Goal: Task Accomplishment & Management: Manage account settings

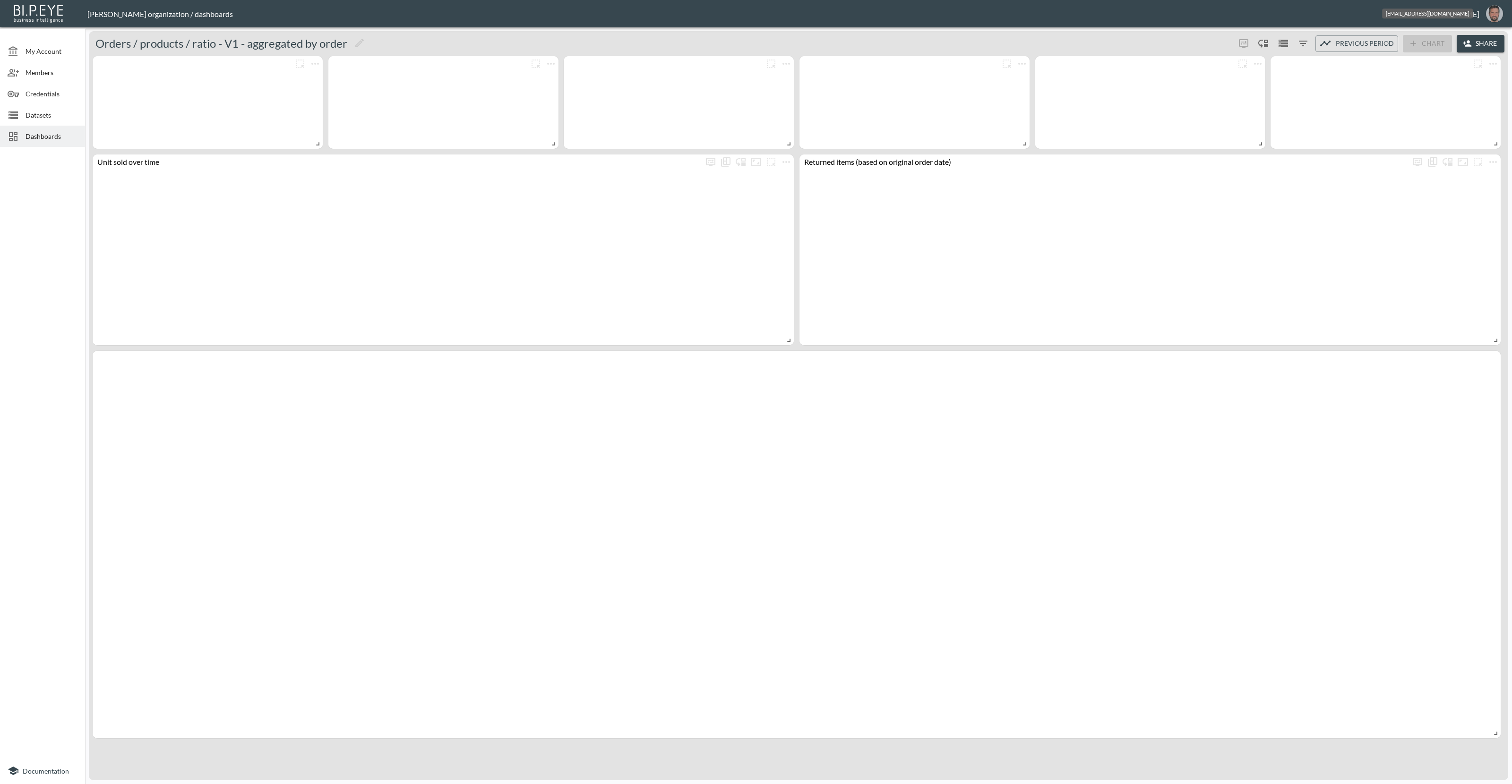
click at [1496, 11] on img "oron@bipeye.com" at bounding box center [1494, 13] width 17 height 17
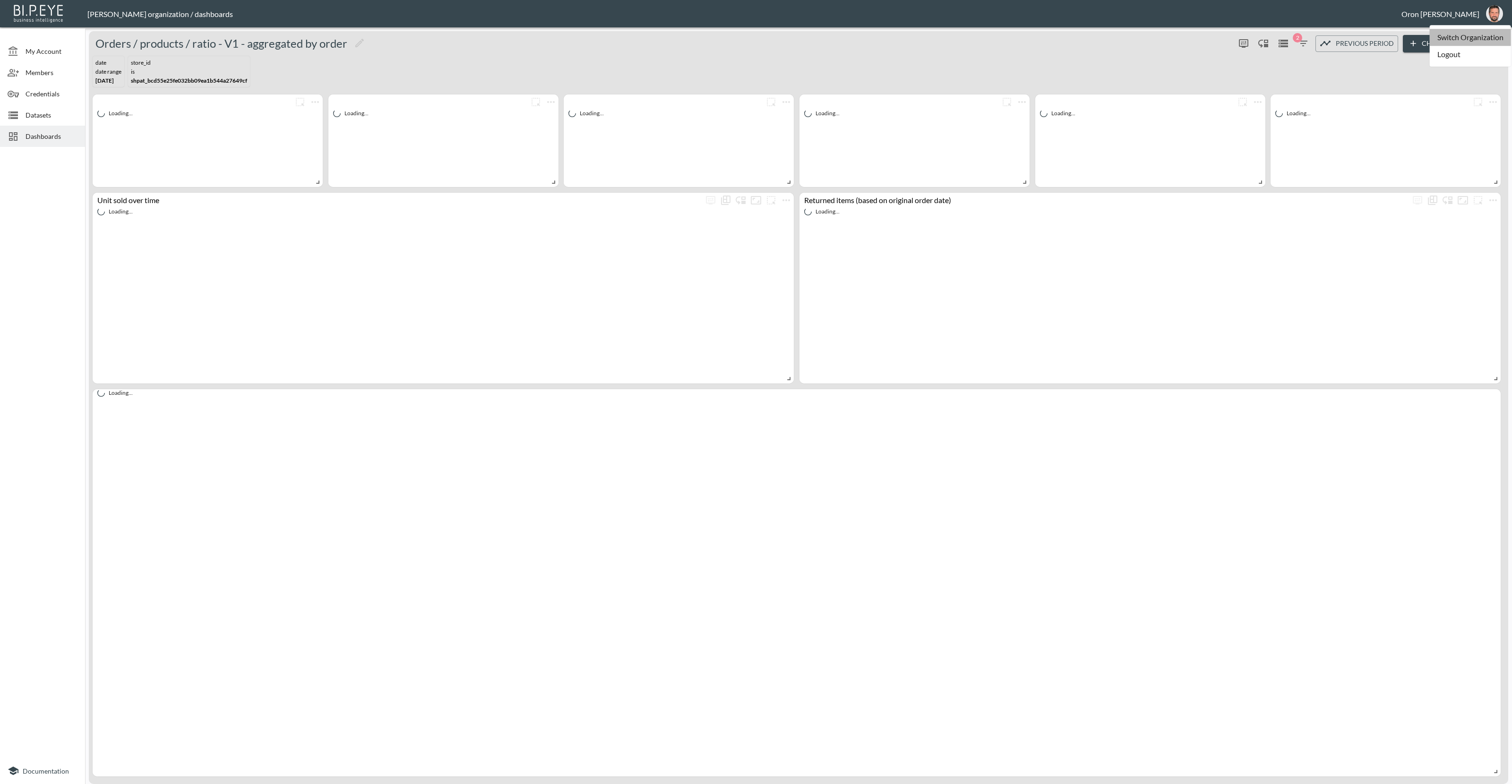
click at [1481, 30] on li "Switch Organization" at bounding box center [1470, 37] width 81 height 17
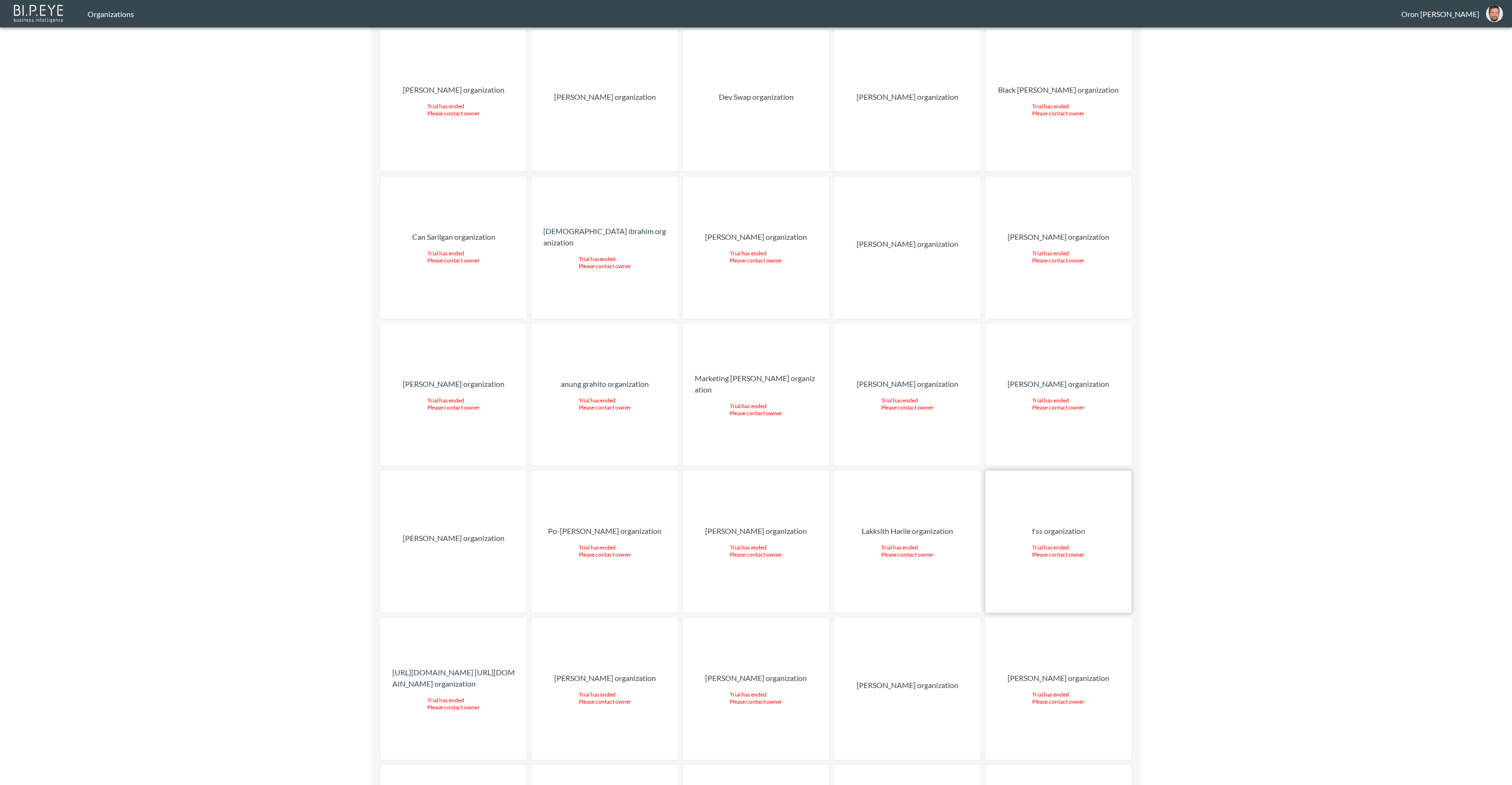
scroll to position [2956, 0]
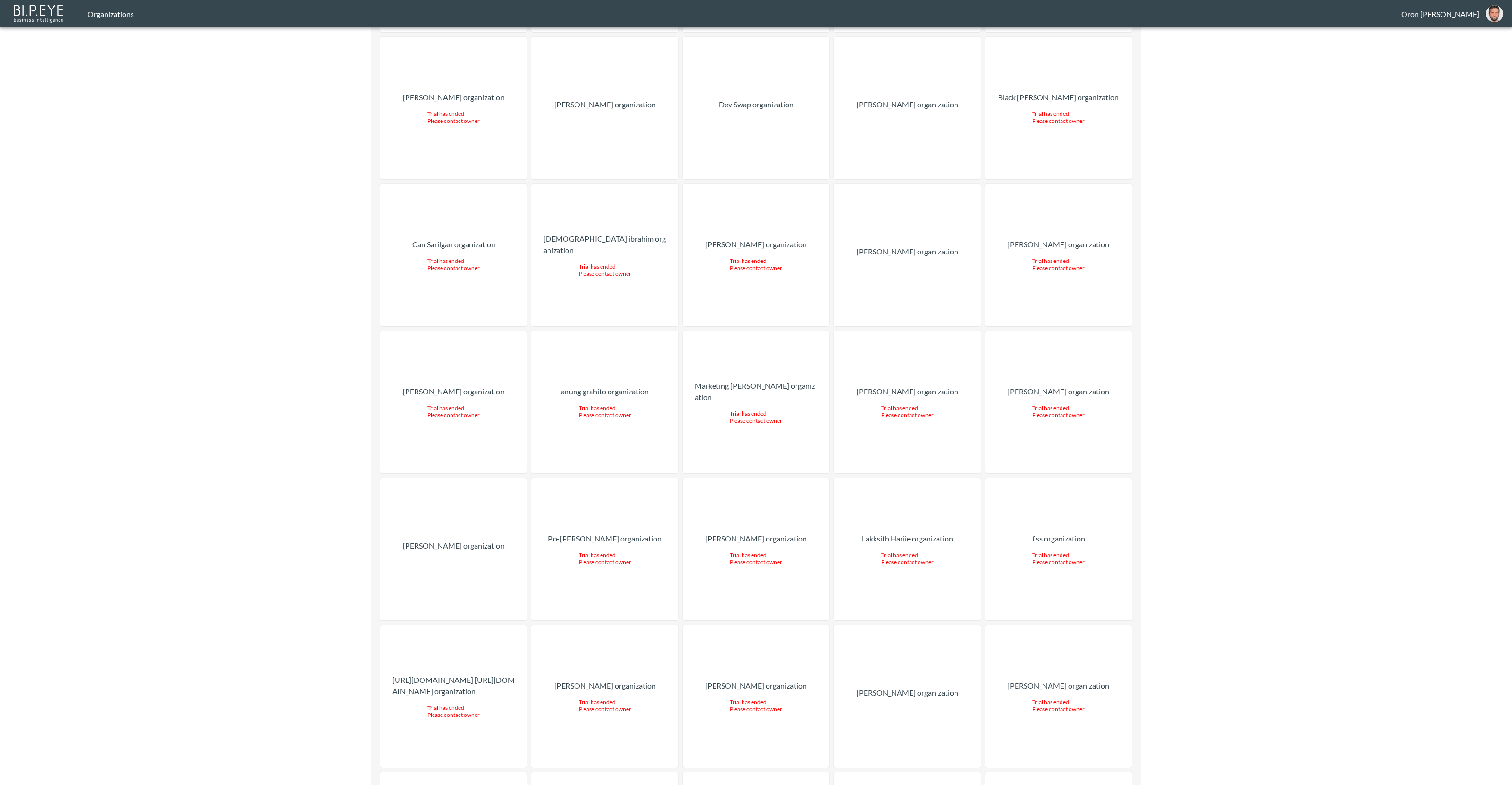
click at [905, 625] on div "[PERSON_NAME] organization" at bounding box center [907, 696] width 147 height 142
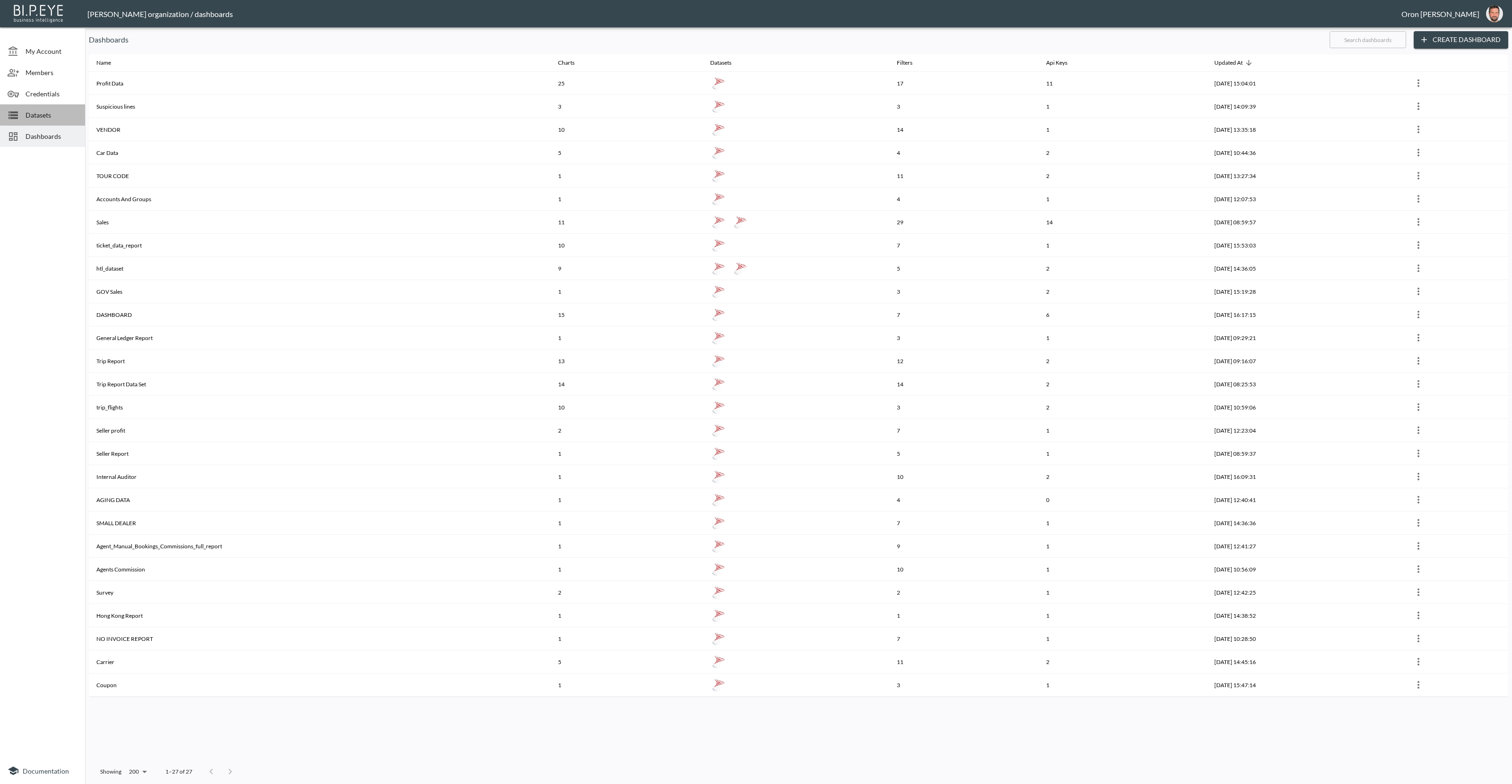
click at [46, 110] on span "Datasets" at bounding box center [51, 115] width 52 height 10
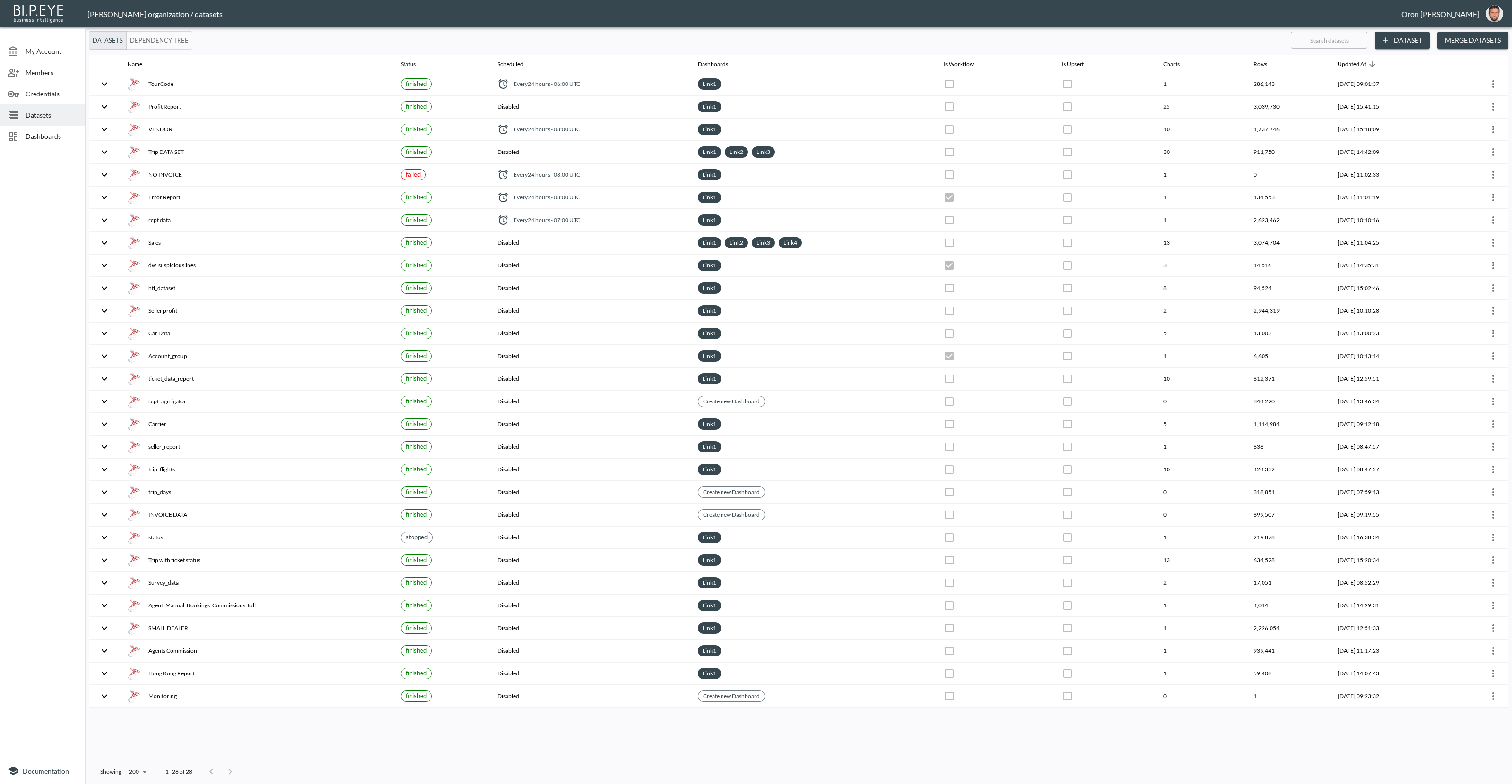
click at [46, 99] on div "Credentials" at bounding box center [42, 94] width 85 height 21
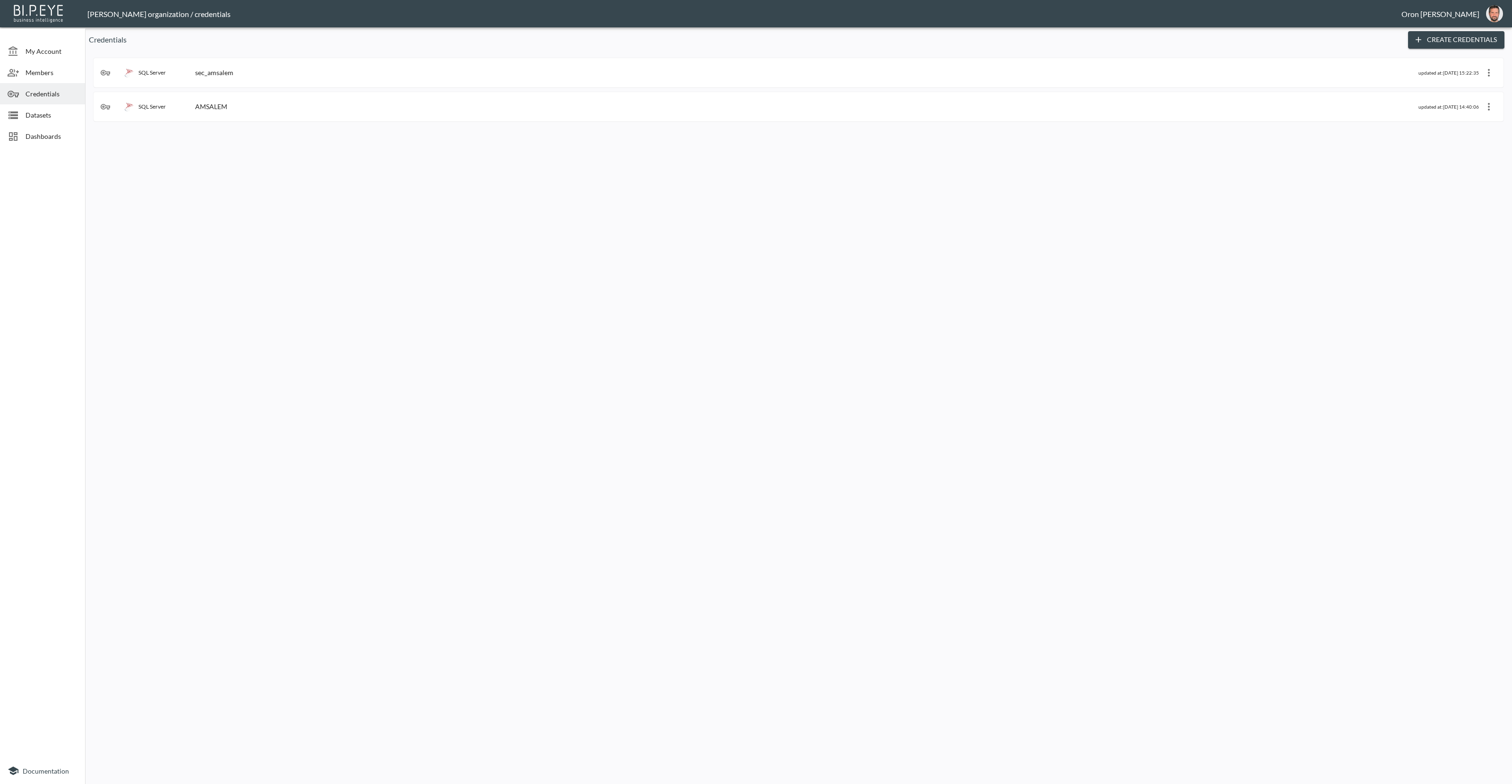
click at [389, 81] on div "SQL Server sec_amsalem updated at: [DATE] 15:22:35" at bounding box center [798, 73] width 1410 height 29
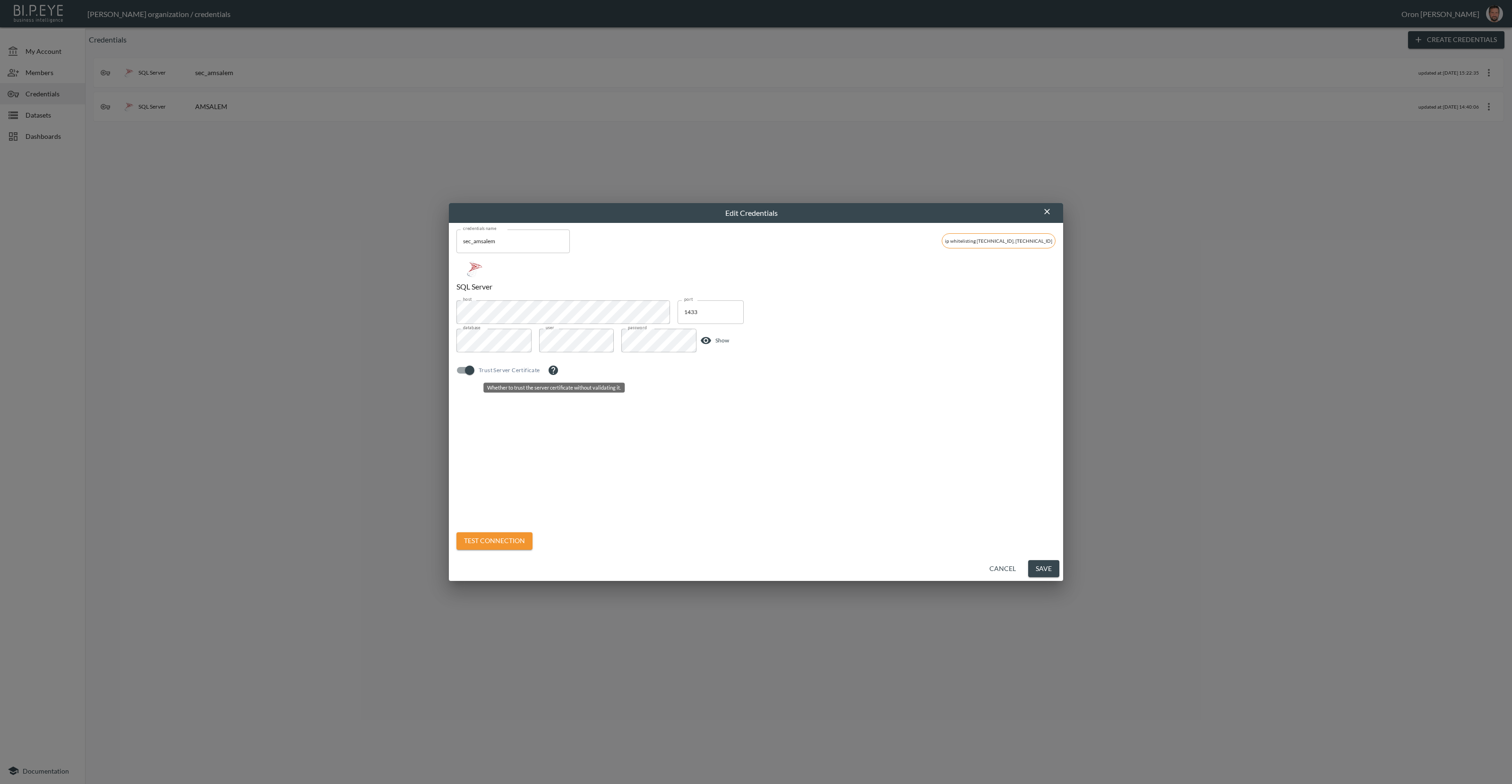
click at [552, 373] on icon "Whether to trust the server certificate without validating it." at bounding box center [554, 370] width 9 height 9
click at [1044, 209] on icon "button" at bounding box center [1047, 212] width 9 height 9
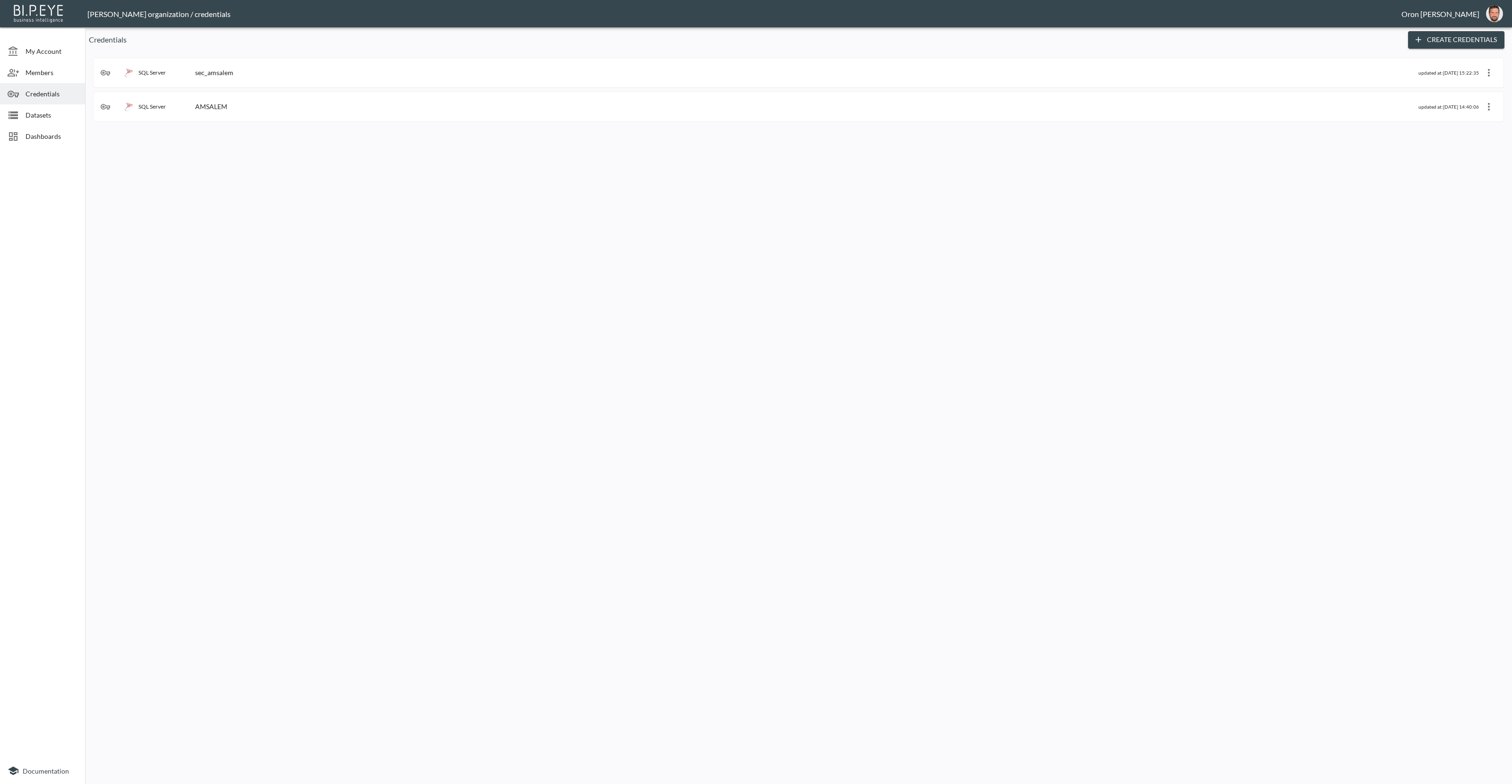
click at [573, 154] on div "Credentials Create Credentials SQL Server sec_amsalem updated at: [DATE] 15:22:…" at bounding box center [798, 407] width 1427 height 753
